Goal: Information Seeking & Learning: Learn about a topic

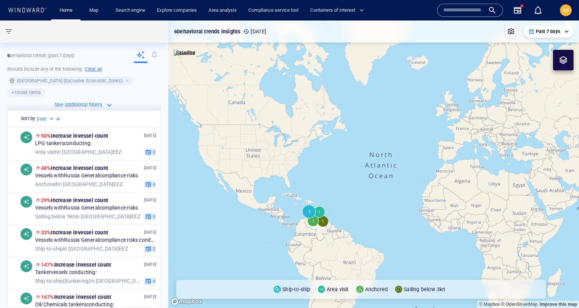
click at [462, 9] on input "text" at bounding box center [465, 10] width 42 height 11
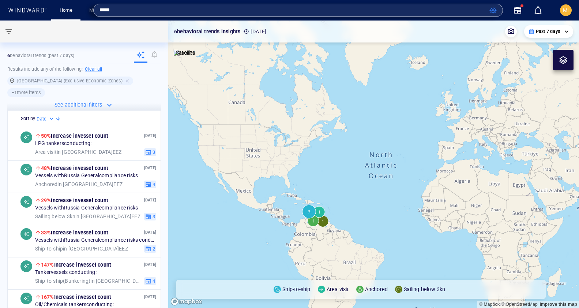
type input "****"
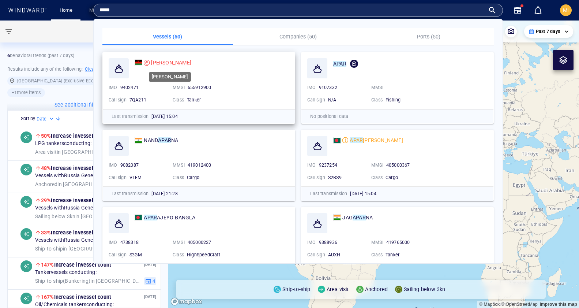
click at [158, 60] on span "[PERSON_NAME]" at bounding box center [171, 63] width 40 height 6
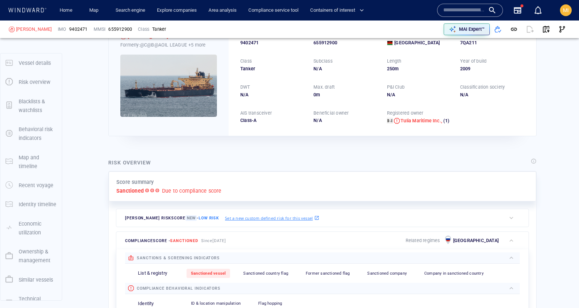
scroll to position [48, 0]
click at [546, 28] on span "button" at bounding box center [546, 29] width 7 height 7
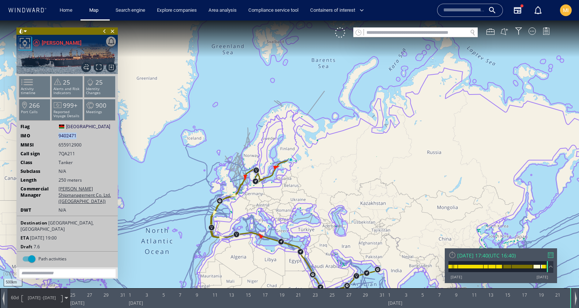
drag, startPoint x: 80, startPoint y: 134, endPoint x: 59, endPoint y: 134, distance: 21.2
click at [59, 134] on div "IMO 9402471 9402471" at bounding box center [67, 136] width 101 height 7
copy span "9402471"
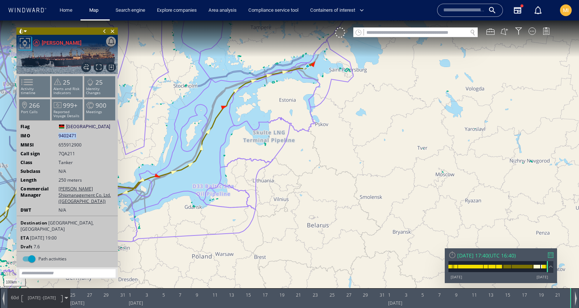
drag, startPoint x: 294, startPoint y: 115, endPoint x: 294, endPoint y: 154, distance: 39.2
click at [294, 150] on canvas "Map" at bounding box center [289, 160] width 579 height 280
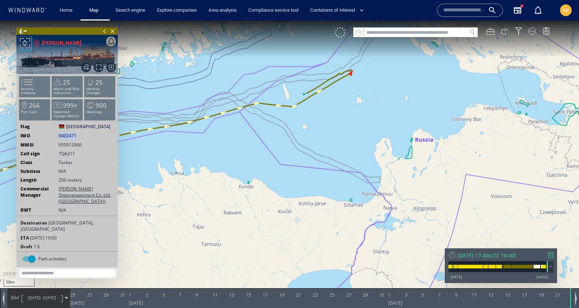
drag, startPoint x: 345, startPoint y: 102, endPoint x: 342, endPoint y: 121, distance: 19.3
click at [343, 116] on canvas "Map" at bounding box center [289, 160] width 579 height 280
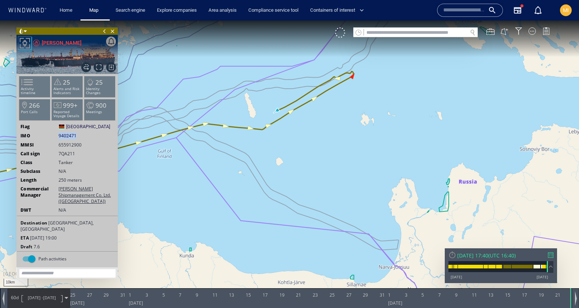
drag, startPoint x: 342, startPoint y: 116, endPoint x: 340, endPoint y: 154, distance: 38.2
click at [340, 154] on canvas "Map" at bounding box center [289, 160] width 579 height 280
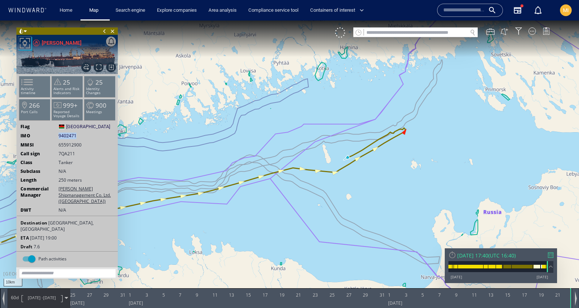
drag, startPoint x: 269, startPoint y: 99, endPoint x: 336, endPoint y: 102, distance: 66.3
click at [336, 102] on canvas "Map" at bounding box center [289, 160] width 579 height 280
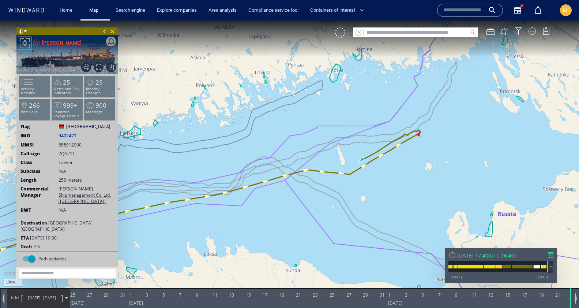
drag, startPoint x: 348, startPoint y: 106, endPoint x: 236, endPoint y: 103, distance: 112.0
click at [235, 103] on canvas "Map" at bounding box center [289, 160] width 579 height 280
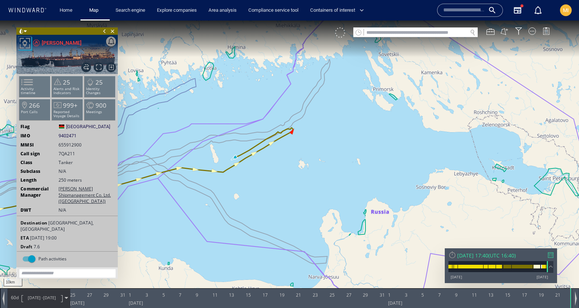
click at [340, 35] on div at bounding box center [340, 32] width 10 height 10
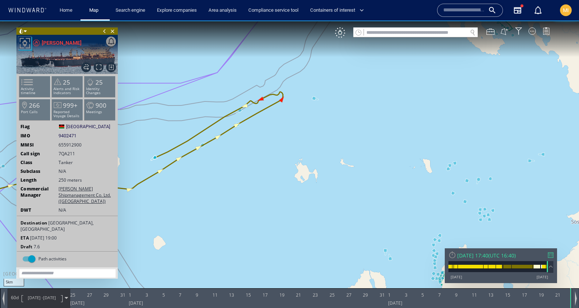
drag, startPoint x: 303, startPoint y: 117, endPoint x: 301, endPoint y: 160, distance: 42.9
click at [302, 157] on canvas "Map" at bounding box center [289, 160] width 579 height 280
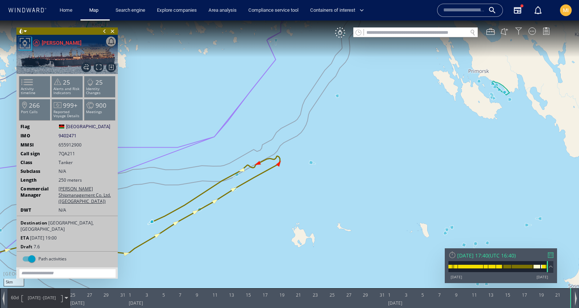
click at [519, 31] on div at bounding box center [518, 30] width 7 height 7
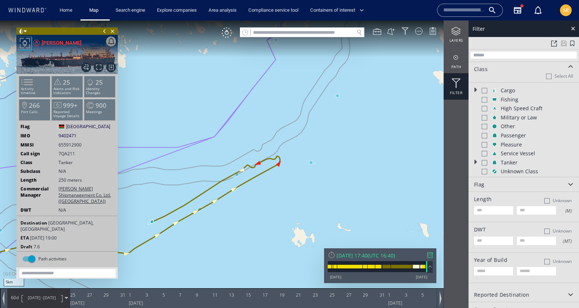
click at [486, 91] on div at bounding box center [484, 90] width 5 height 5
click at [486, 100] on div at bounding box center [484, 99] width 5 height 5
click at [486, 107] on div at bounding box center [484, 108] width 5 height 5
click at [486, 117] on div at bounding box center [484, 117] width 5 height 5
click at [485, 128] on div at bounding box center [484, 126] width 5 height 5
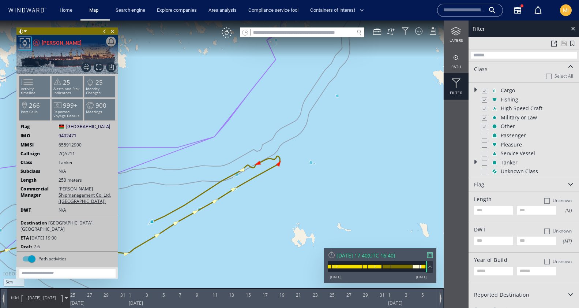
click at [485, 137] on div at bounding box center [484, 135] width 5 height 5
click at [485, 145] on div at bounding box center [484, 144] width 5 height 5
click at [485, 152] on div at bounding box center [484, 153] width 5 height 5
click at [484, 163] on div at bounding box center [484, 162] width 5 height 5
click at [484, 170] on div at bounding box center [484, 171] width 5 height 5
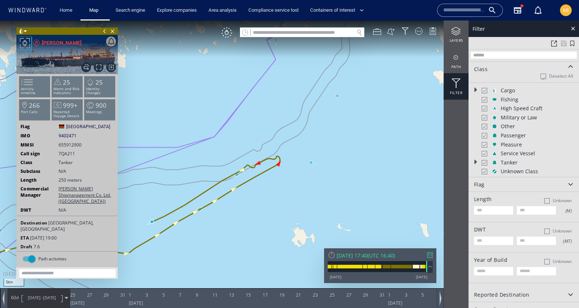
click at [397, 186] on canvas "Map" at bounding box center [289, 160] width 579 height 280
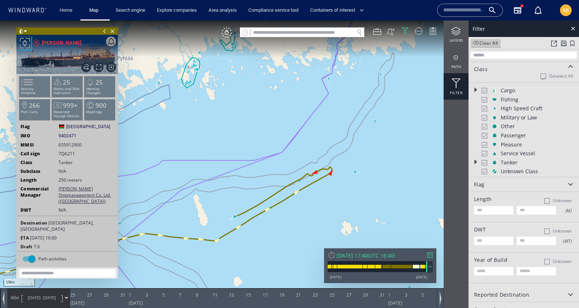
drag, startPoint x: 260, startPoint y: 179, endPoint x: 276, endPoint y: 139, distance: 43.6
click at [276, 139] on canvas "Map" at bounding box center [289, 160] width 579 height 280
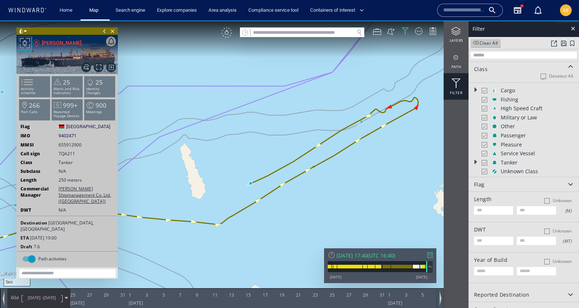
click at [227, 34] on div "VM" at bounding box center [227, 32] width 10 height 10
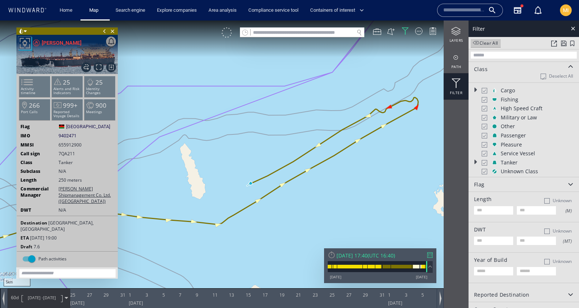
click at [226, 33] on div at bounding box center [227, 32] width 10 height 10
click at [226, 33] on div "VM" at bounding box center [227, 32] width 10 height 10
click at [486, 91] on div at bounding box center [484, 90] width 5 height 6
click at [485, 99] on div at bounding box center [484, 100] width 5 height 6
click at [484, 109] on div at bounding box center [484, 108] width 5 height 6
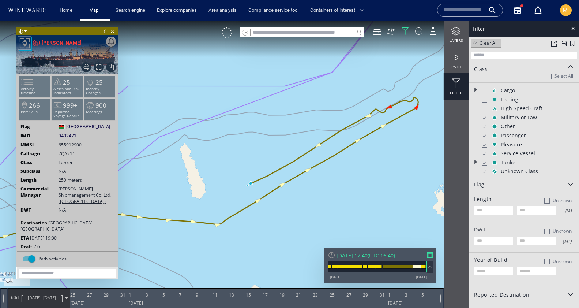
click at [484, 118] on div at bounding box center [484, 118] width 5 height 6
click at [484, 127] on div at bounding box center [484, 126] width 5 height 6
click at [485, 133] on div at bounding box center [484, 136] width 5 height 6
click at [485, 143] on div at bounding box center [484, 145] width 5 height 6
click at [485, 154] on div at bounding box center [484, 153] width 5 height 6
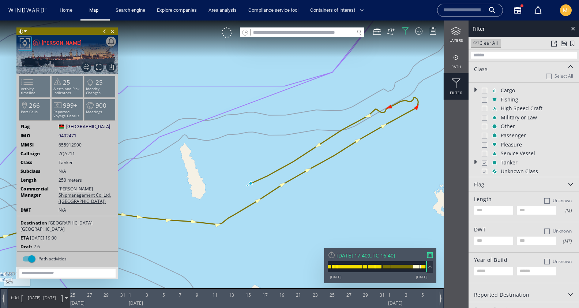
click at [485, 163] on div at bounding box center [484, 163] width 5 height 6
click at [485, 171] on div at bounding box center [484, 171] width 5 height 6
click at [229, 36] on div at bounding box center [227, 32] width 10 height 10
click at [227, 36] on div "VM" at bounding box center [227, 32] width 10 height 10
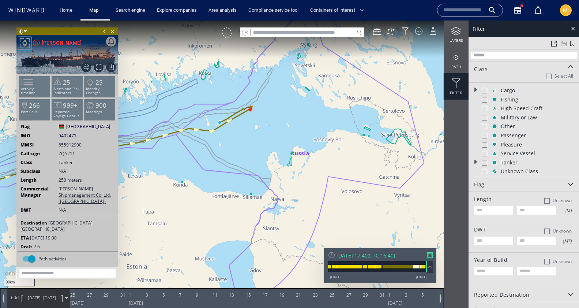
drag, startPoint x: 214, startPoint y: 120, endPoint x: 209, endPoint y: 112, distance: 10.1
click at [209, 112] on canvas "Map" at bounding box center [289, 160] width 579 height 280
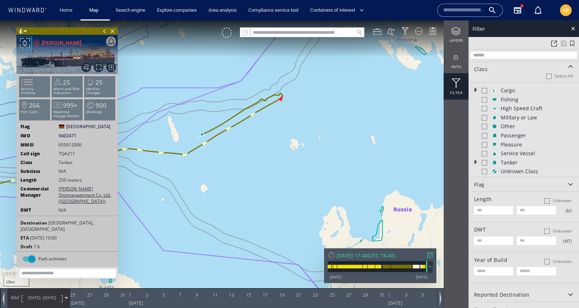
scroll to position [6, 0]
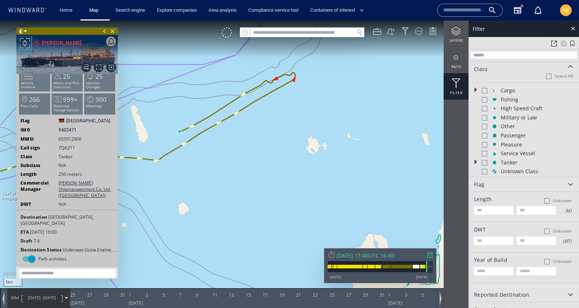
drag, startPoint x: 265, startPoint y: 123, endPoint x: 263, endPoint y: 160, distance: 37.7
click at [263, 160] on canvas "Map" at bounding box center [289, 160] width 579 height 280
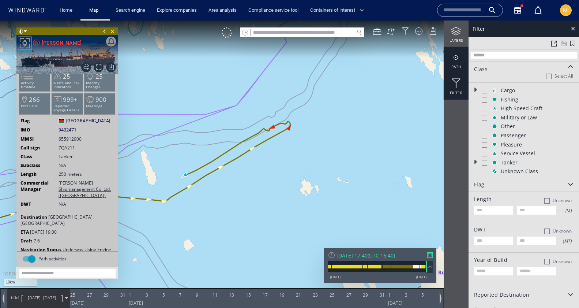
click at [459, 61] on div at bounding box center [456, 57] width 25 height 9
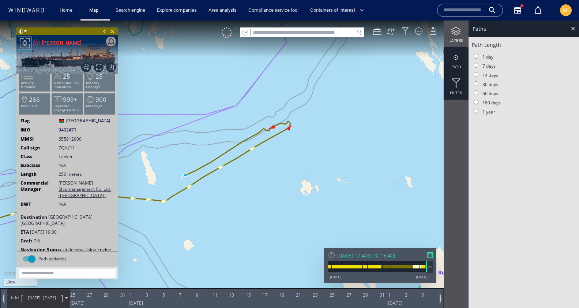
click at [458, 82] on div at bounding box center [456, 84] width 25 height 10
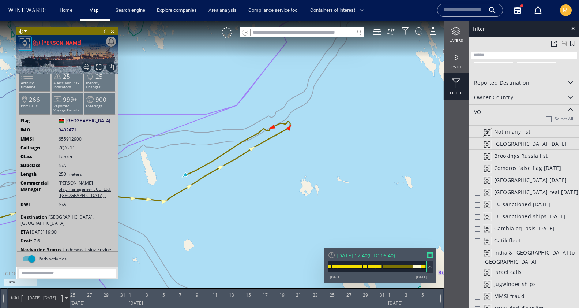
scroll to position [216, 0]
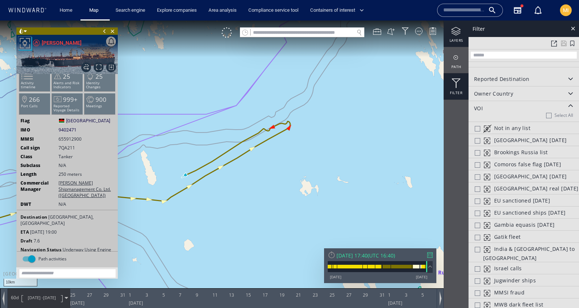
click at [460, 31] on div at bounding box center [456, 31] width 25 height 9
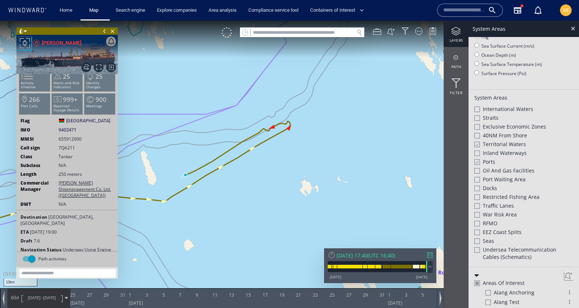
scroll to position [92, 0]
click at [475, 248] on div at bounding box center [477, 247] width 5 height 5
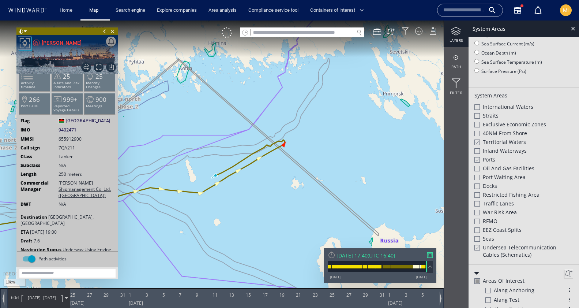
click at [477, 140] on div at bounding box center [476, 142] width 5 height 6
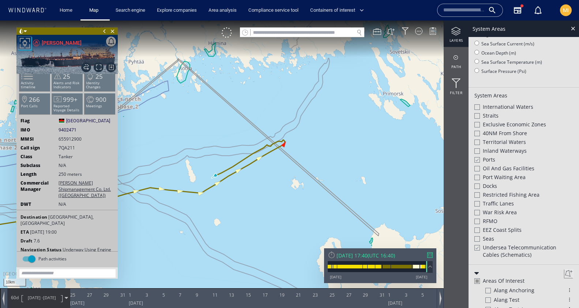
click at [477, 159] on div at bounding box center [476, 160] width 5 height 6
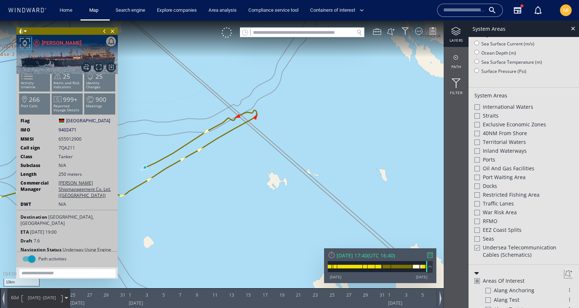
drag, startPoint x: 276, startPoint y: 168, endPoint x: 242, endPoint y: 155, distance: 36.0
click at [242, 155] on canvas "Map" at bounding box center [289, 160] width 579 height 280
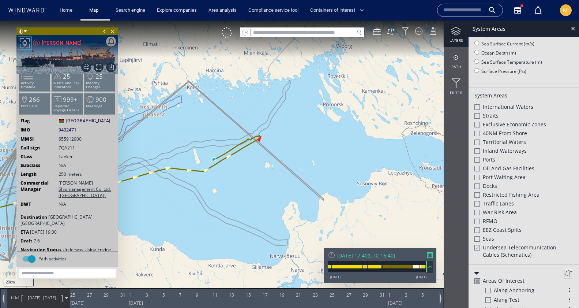
click at [34, 260] on div "Path activities" at bounding box center [31, 258] width 7 height 7
click at [26, 260] on div "Path activities" at bounding box center [25, 258] width 7 height 7
